Goal: Obtain resource: Download file/media

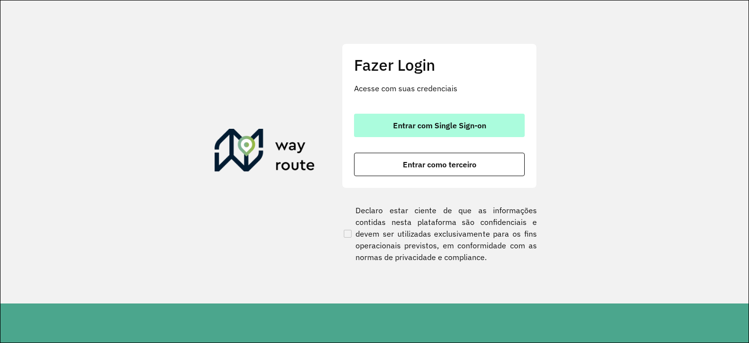
click at [409, 136] on button "Entrar com Single Sign-on" at bounding box center [439, 125] width 171 height 23
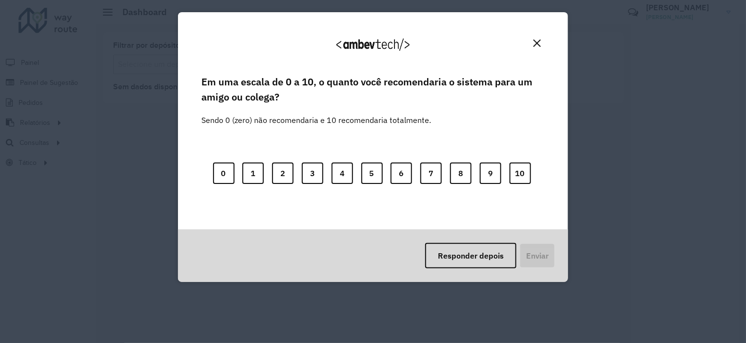
click at [535, 43] on img "Close" at bounding box center [537, 43] width 7 height 7
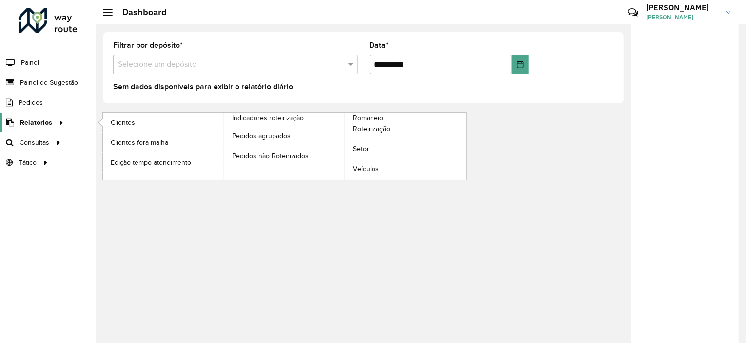
click at [43, 122] on span "Relatórios" at bounding box center [36, 123] width 32 height 10
click at [125, 122] on span "Clientes" at bounding box center [124, 123] width 26 height 10
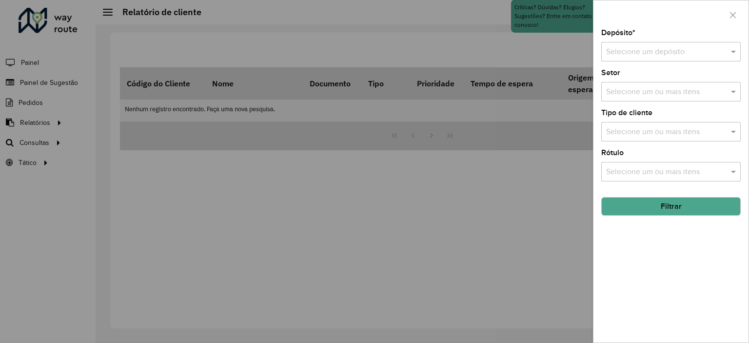
click at [629, 52] on input "text" at bounding box center [661, 52] width 110 height 12
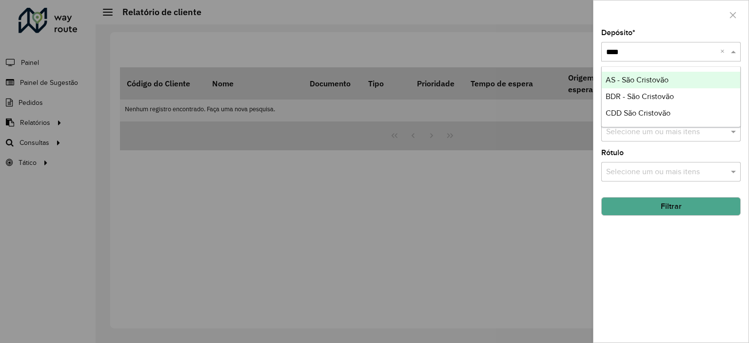
type input "*****"
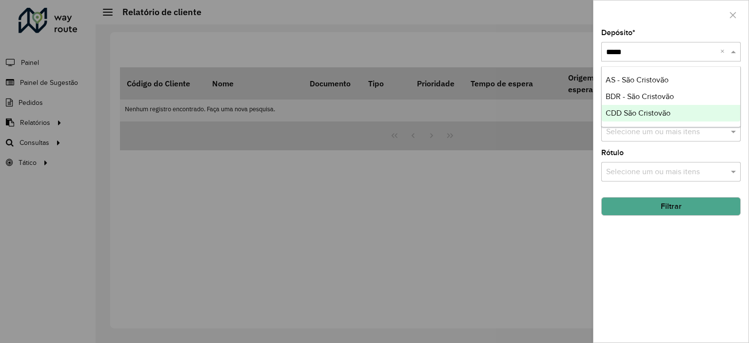
click at [628, 117] on div "CDD São Cristovão" at bounding box center [671, 113] width 139 height 17
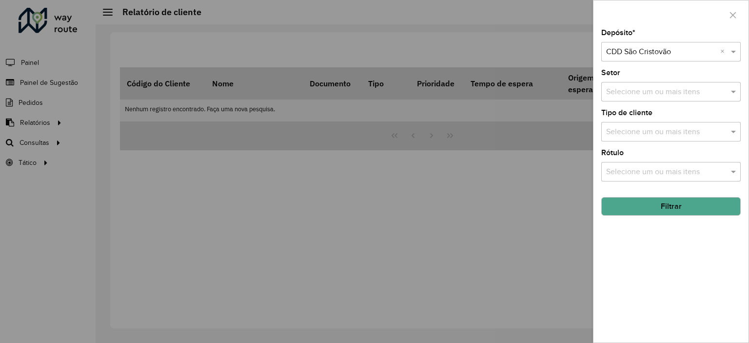
click at [638, 205] on button "Filtrar" at bounding box center [672, 206] width 140 height 19
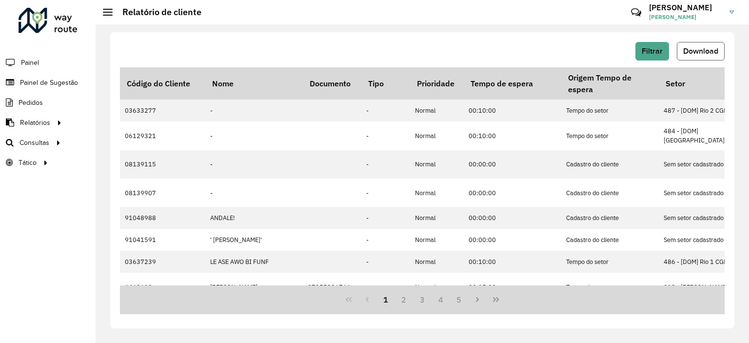
click at [708, 47] on span "Download" at bounding box center [700, 51] width 35 height 8
click at [665, 51] on button "Filtrar" at bounding box center [653, 51] width 34 height 19
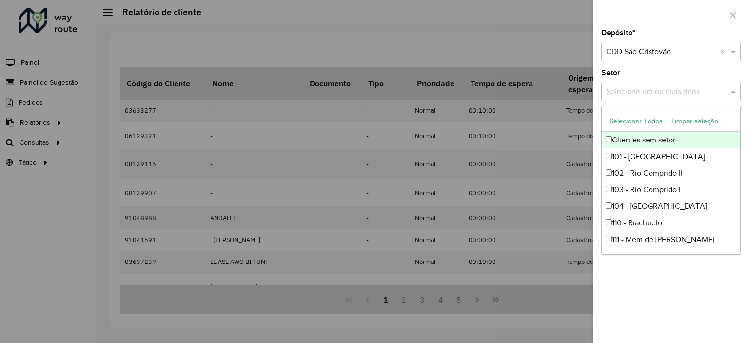
click at [653, 89] on input "text" at bounding box center [666, 92] width 125 height 12
click at [636, 118] on button "Selecionar Todos" at bounding box center [636, 121] width 62 height 15
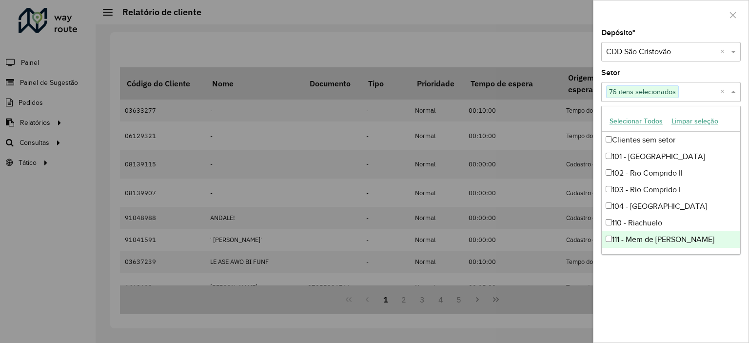
click at [683, 278] on div "Depósito * Selecione um depósito × CDD São Cristovão × Setor Selecione um ou ma…" at bounding box center [671, 185] width 155 height 313
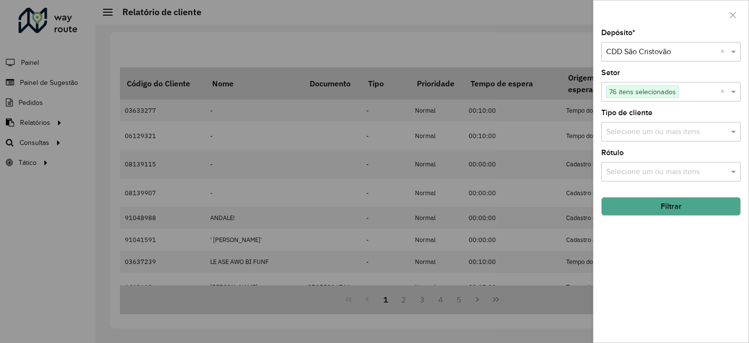
click at [656, 127] on input "text" at bounding box center [666, 132] width 125 height 12
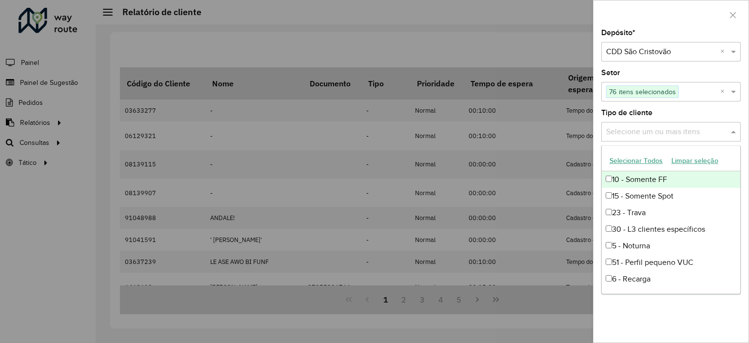
click at [638, 160] on button "Selecionar Todos" at bounding box center [636, 160] width 62 height 15
click at [655, 315] on div "Depósito * Selecione um depósito × CDD São Cristovão × Setor Selecione um ou ma…" at bounding box center [671, 185] width 155 height 313
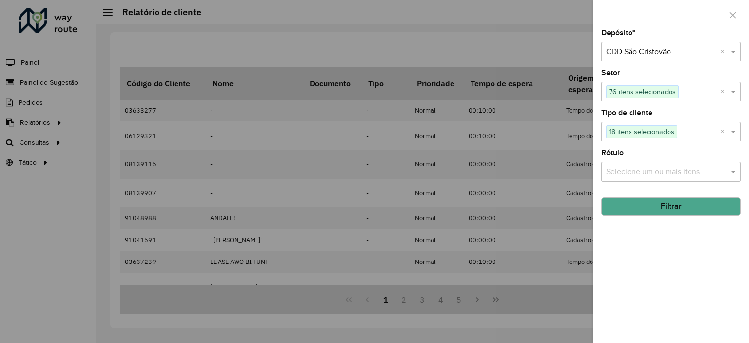
click at [640, 173] on input "text" at bounding box center [666, 172] width 125 height 12
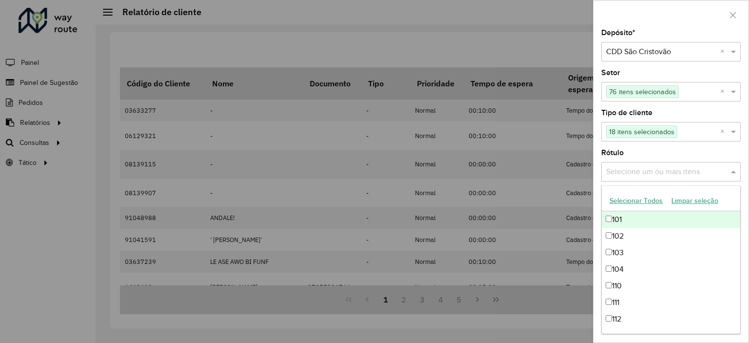
click at [632, 201] on button "Selecionar Todos" at bounding box center [636, 200] width 62 height 15
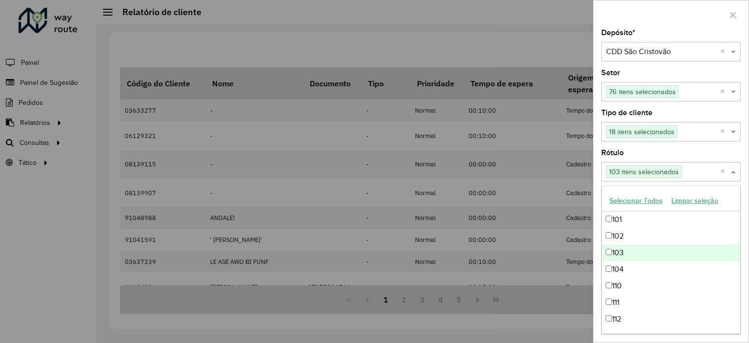
click at [745, 197] on div "Depósito * Selecione um depósito × CDD São Cristovão × Setor Selecione um ou ma…" at bounding box center [671, 185] width 155 height 313
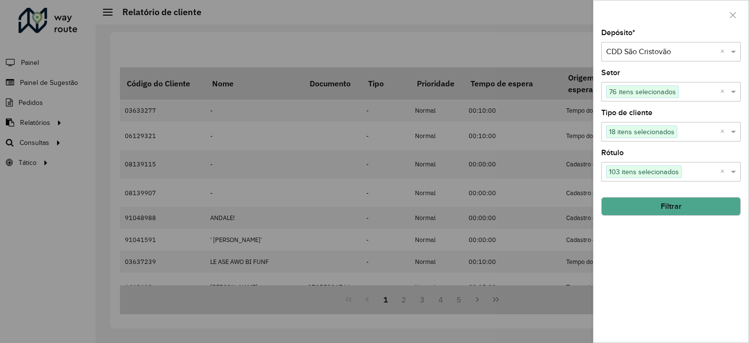
click at [694, 204] on button "Filtrar" at bounding box center [672, 206] width 140 height 19
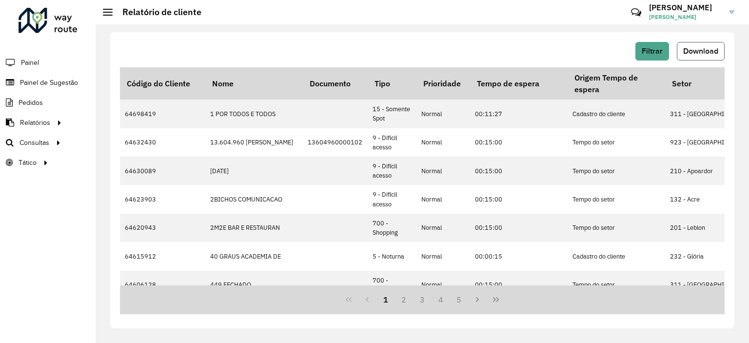
click at [708, 53] on span "Download" at bounding box center [700, 51] width 35 height 8
click at [132, 140] on span "Roteirização" at bounding box center [131, 143] width 40 height 10
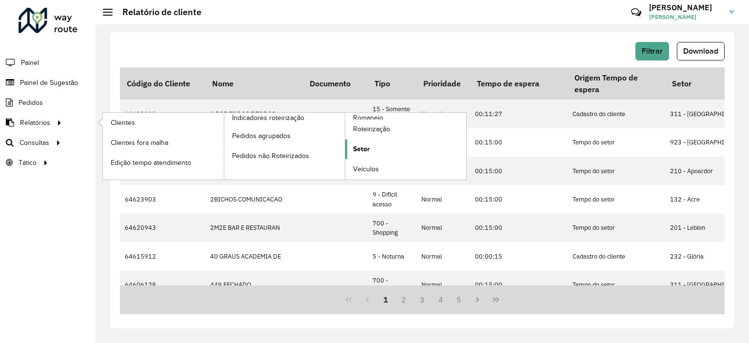
click at [363, 147] on span "Setor" at bounding box center [361, 149] width 17 height 10
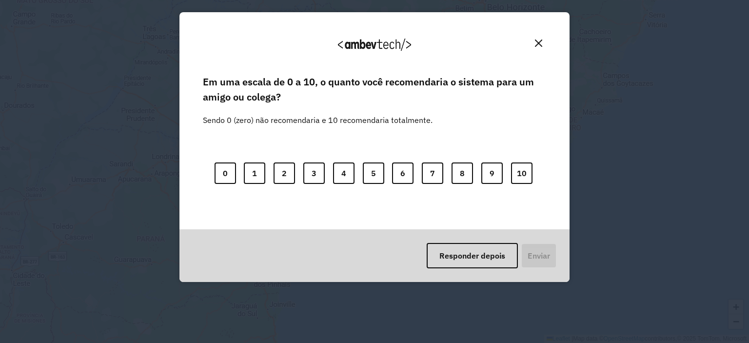
click at [535, 37] on button "Close" at bounding box center [538, 43] width 15 height 15
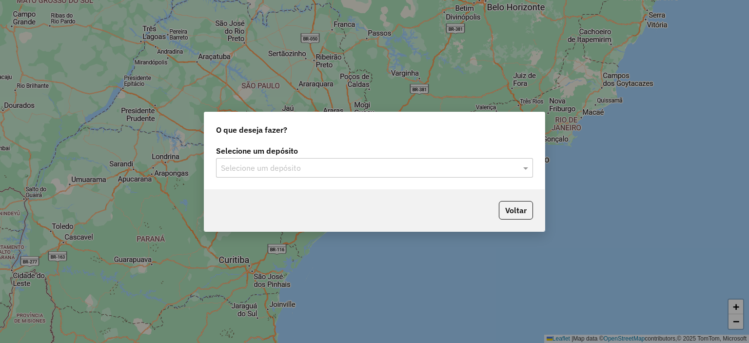
click at [303, 171] on input "text" at bounding box center [365, 168] width 288 height 12
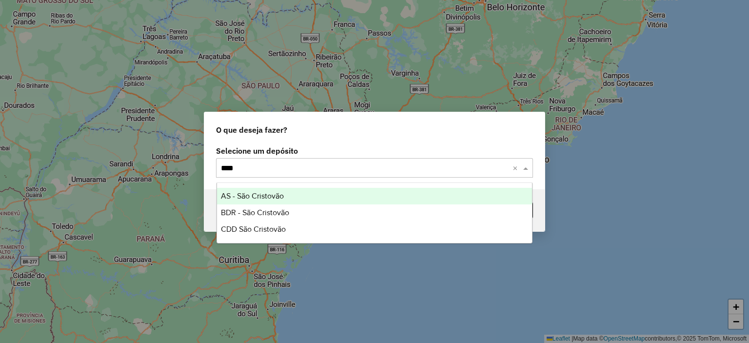
type input "*****"
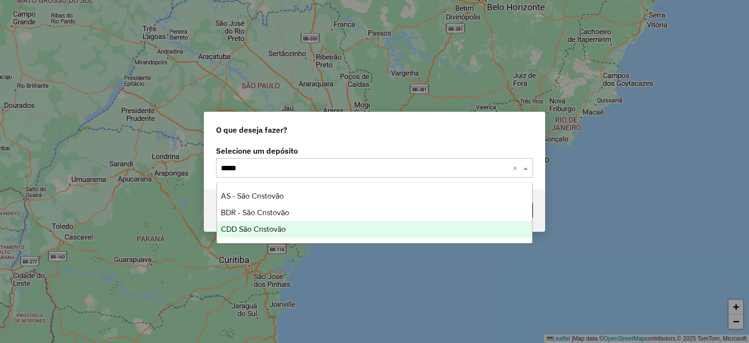
click at [267, 226] on span "CDD São Cristovão" at bounding box center [253, 229] width 65 height 8
